Goal: Find specific page/section: Find specific page/section

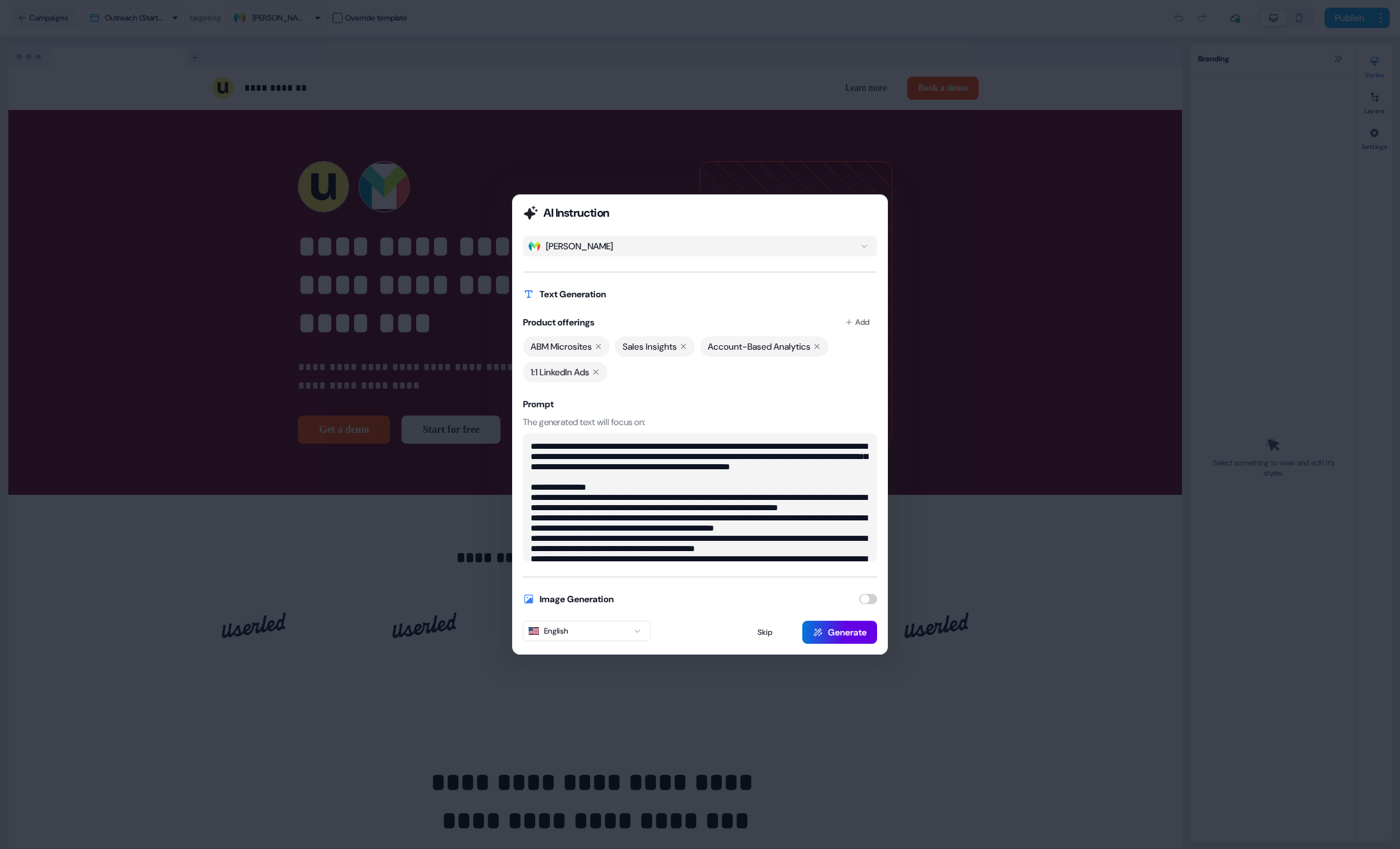
click at [439, 105] on div "AI Instruction [PERSON_NAME] Text Generation Product offerings Add ABM Microsit…" at bounding box center [700, 424] width 1400 height 849
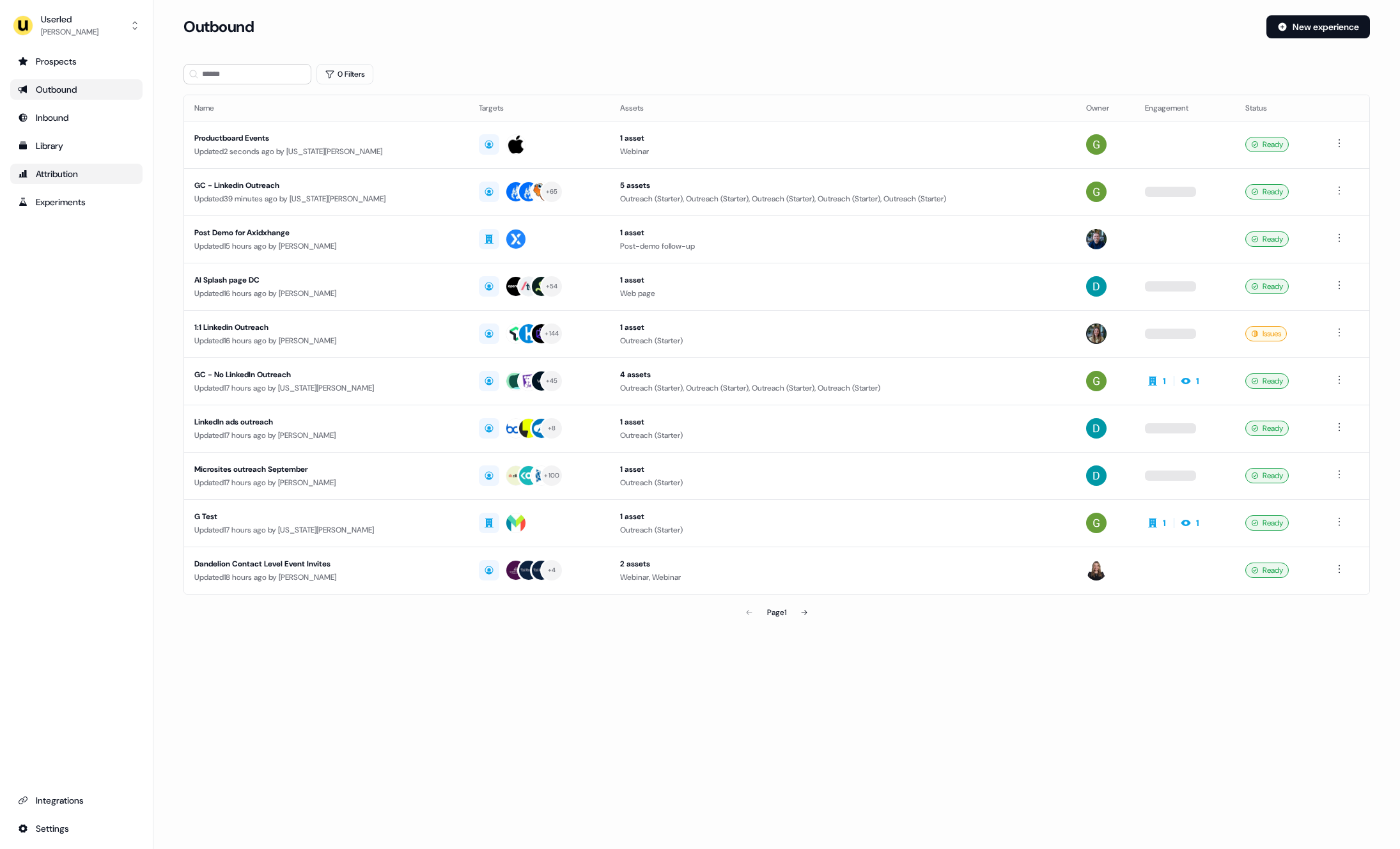
click at [55, 170] on div "Attribution" at bounding box center [76, 174] width 117 height 13
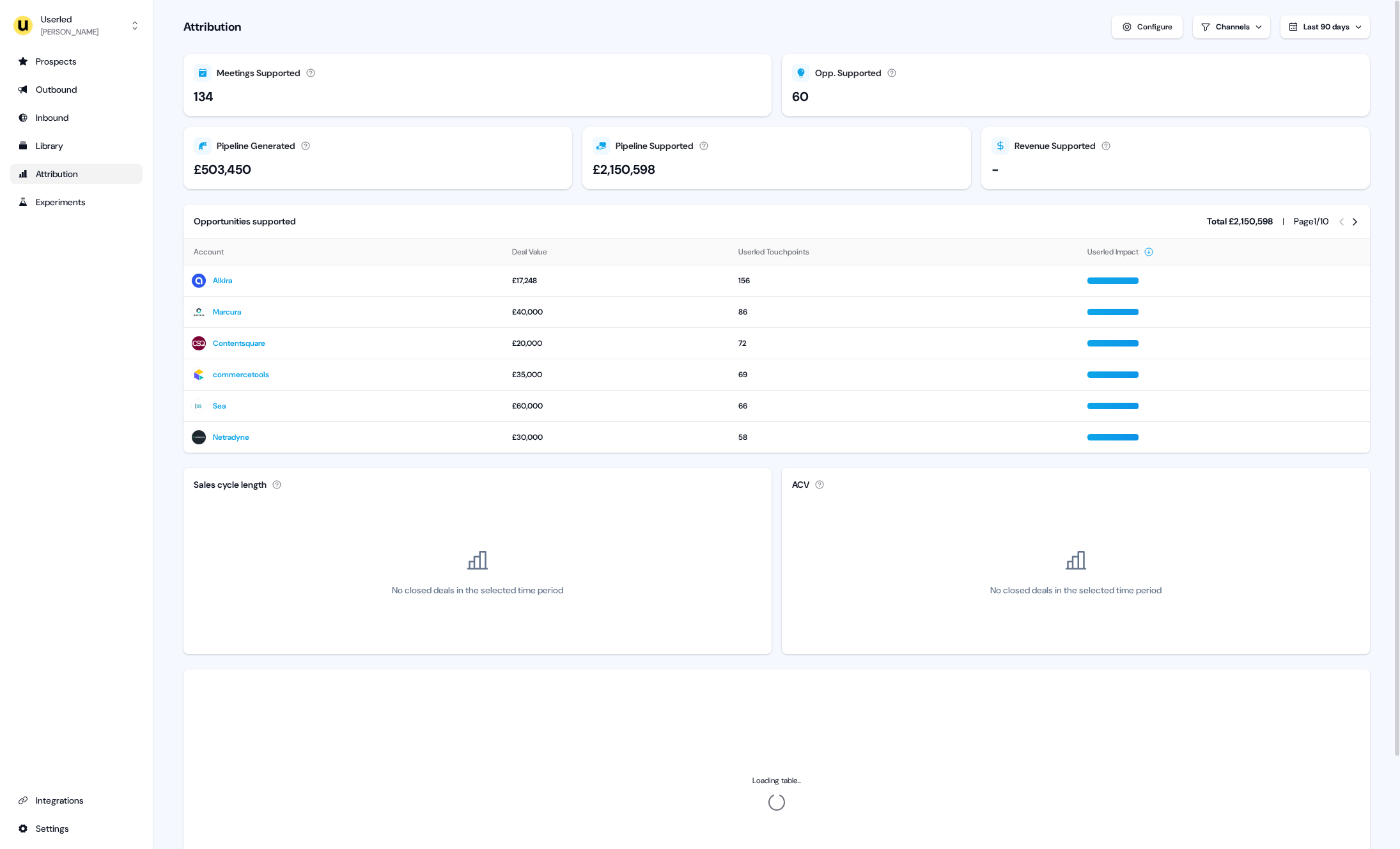
click at [1330, 28] on span "Last 90 days" at bounding box center [1326, 27] width 46 height 10
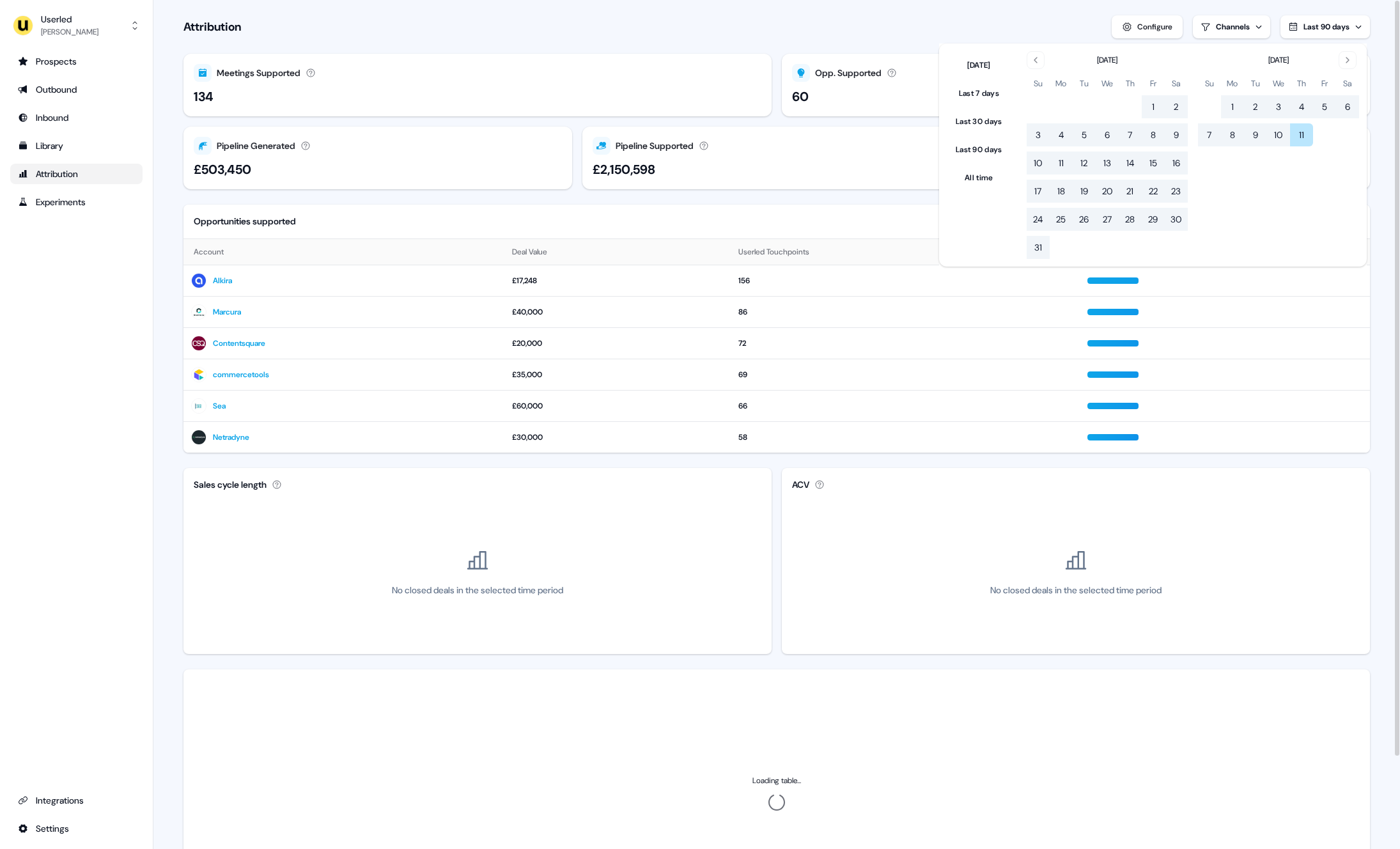
click at [779, 24] on div "Attribution Configure Channels Last 90 days" at bounding box center [776, 27] width 1186 height 23
